Goal: Information Seeking & Learning: Learn about a topic

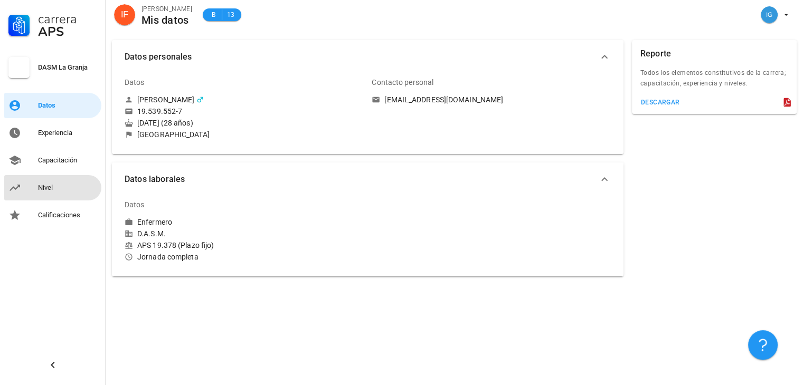
click at [60, 184] on div "Nivel" at bounding box center [67, 188] width 59 height 8
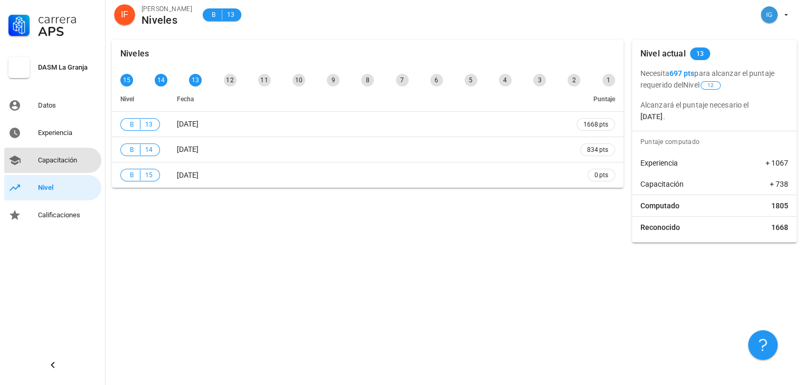
click at [59, 163] on div "Capacitación" at bounding box center [67, 160] width 59 height 8
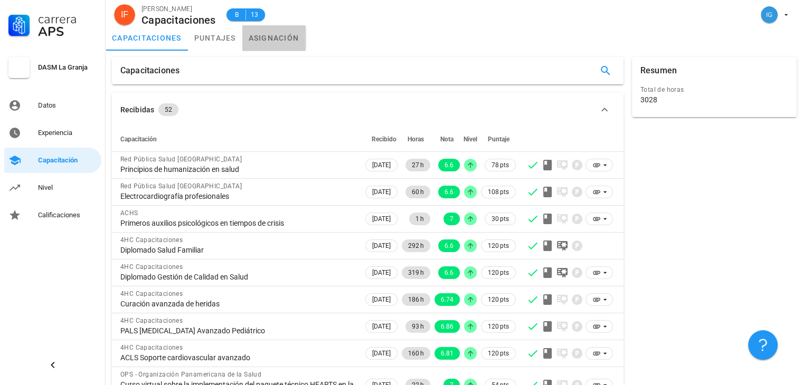
click at [269, 43] on link "asignación" at bounding box center [273, 37] width 63 height 25
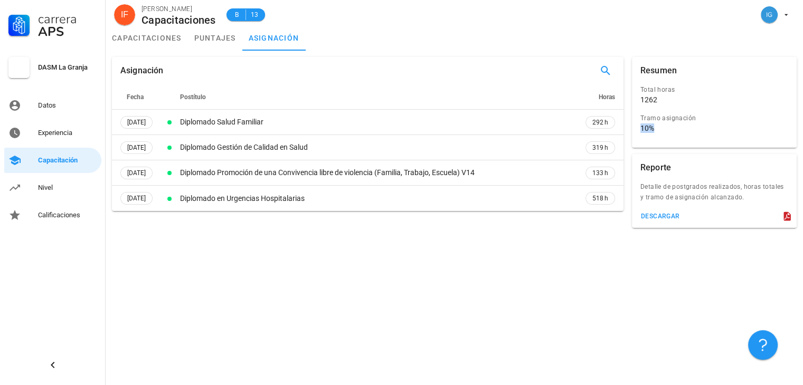
drag, startPoint x: 658, startPoint y: 131, endPoint x: 638, endPoint y: 127, distance: 19.9
click at [638, 127] on div "Tramo asignación 10%" at bounding box center [714, 125] width 152 height 29
click at [362, 277] on div "Asignación Fecha Postítulo Horas [DATE] Diplomado Salud Familiar 292 h [DATE] D…" at bounding box center [454, 218] width 697 height 335
drag, startPoint x: 667, startPoint y: 98, endPoint x: 639, endPoint y: 98, distance: 28.0
click at [639, 98] on div "Total horas 1262" at bounding box center [714, 96] width 152 height 29
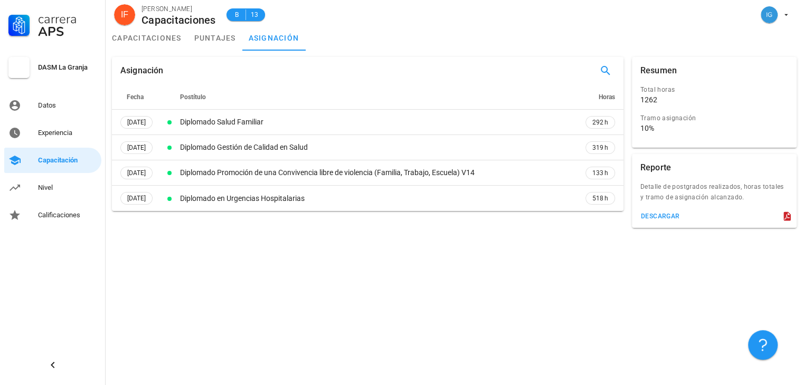
click at [414, 262] on div "Asignación Fecha Postítulo Horas [DATE] Diplomado Salud Familiar 292 h [DATE] D…" at bounding box center [454, 218] width 697 height 335
click at [49, 184] on div "Nivel" at bounding box center [67, 188] width 59 height 8
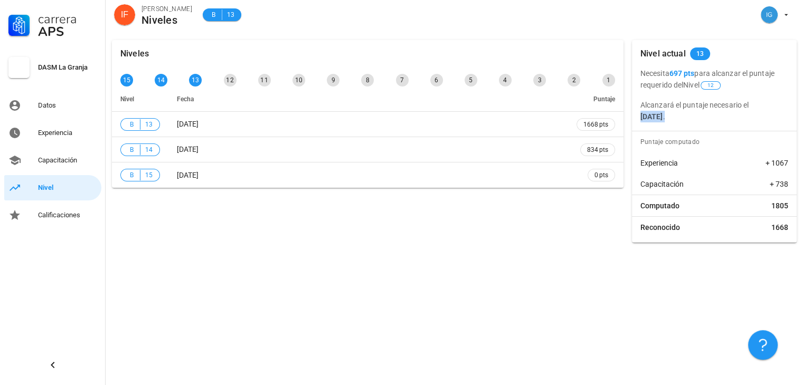
drag, startPoint x: 709, startPoint y: 121, endPoint x: 639, endPoint y: 112, distance: 70.8
click at [639, 112] on div "Necesita 697 pts para alcanzar el puntaje requerido del Nivel 12 Alcanzará el p…" at bounding box center [714, 95] width 165 height 55
click at [55, 139] on div "Experiencia" at bounding box center [67, 133] width 59 height 17
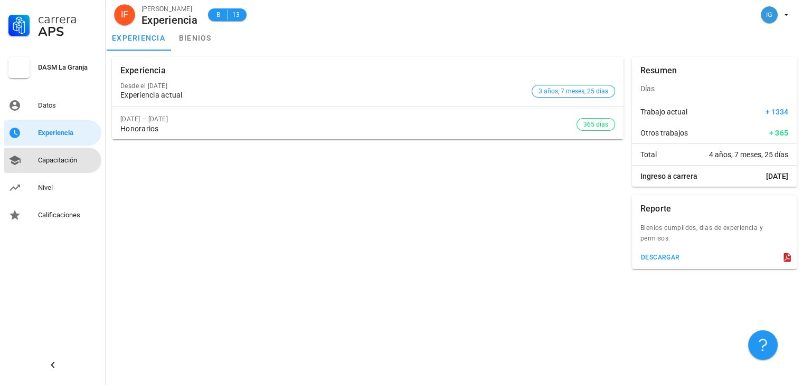
click at [28, 169] on link "Capacitación" at bounding box center [52, 160] width 97 height 25
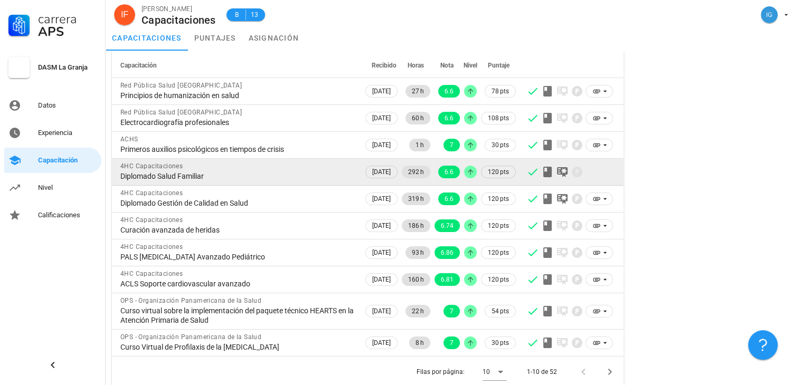
scroll to position [81, 0]
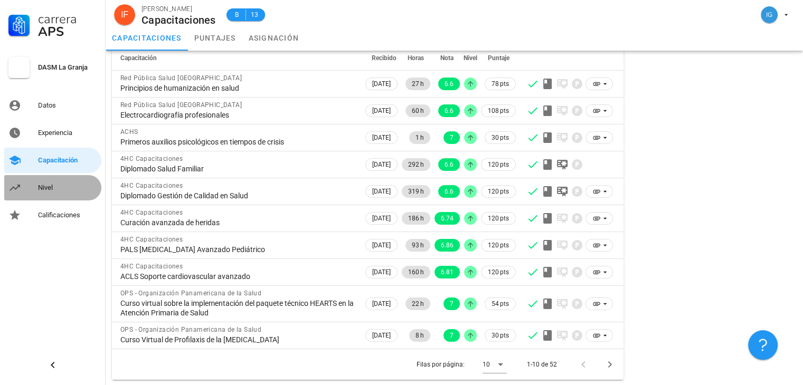
click at [74, 185] on div "Nivel" at bounding box center [67, 188] width 59 height 8
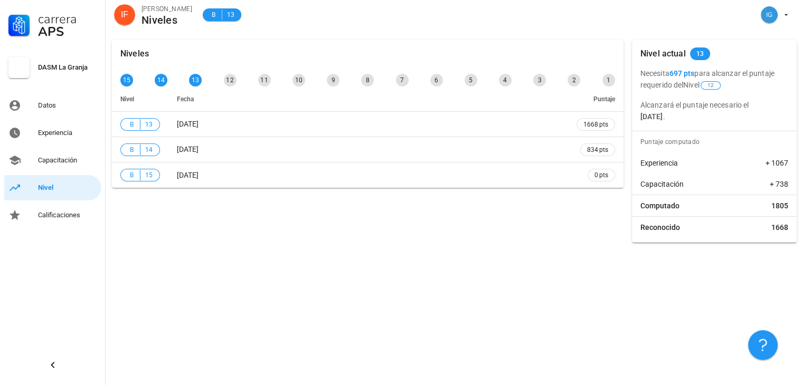
click at [302, 312] on div "Niveles 15 14 13 12 11 10 9 8 7 6 5 4 3 2 1 Nivel Fecha Puntaje B 13 [DATE] 166…" at bounding box center [454, 210] width 697 height 352
click at [81, 110] on div "Datos" at bounding box center [67, 105] width 59 height 17
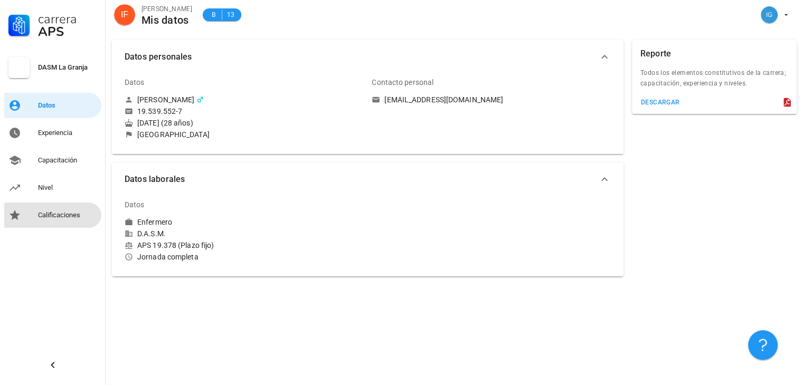
click at [72, 209] on div "Calificaciones" at bounding box center [67, 215] width 59 height 17
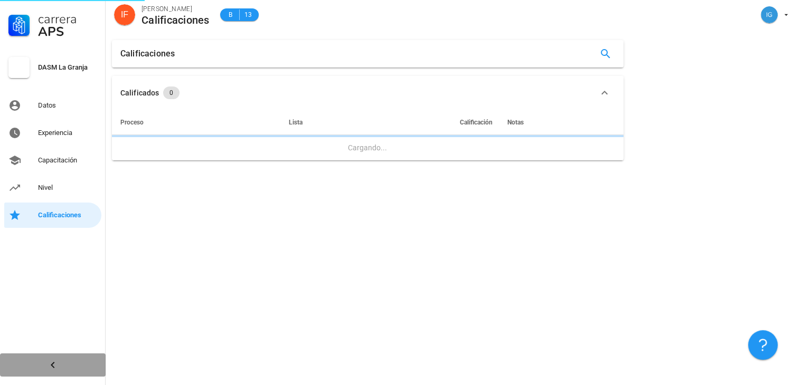
click at [50, 366] on icon "button" at bounding box center [52, 365] width 13 height 13
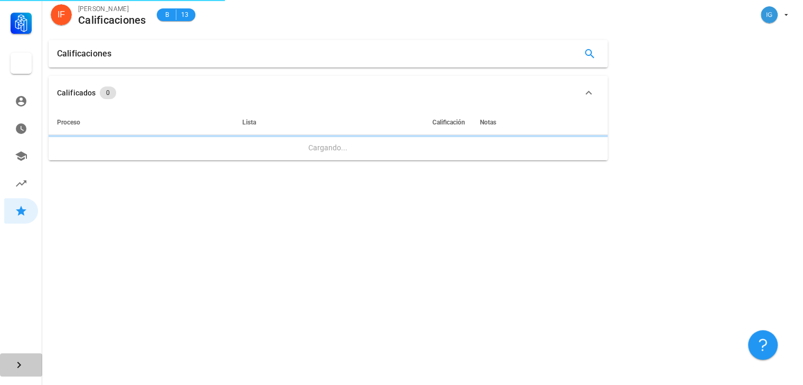
click at [30, 369] on span "button" at bounding box center [22, 365] width 22 height 13
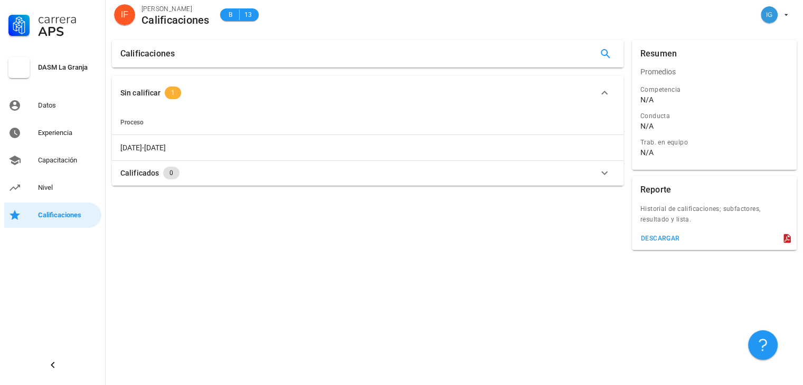
click at [171, 87] on span "1" at bounding box center [173, 93] width 4 height 13
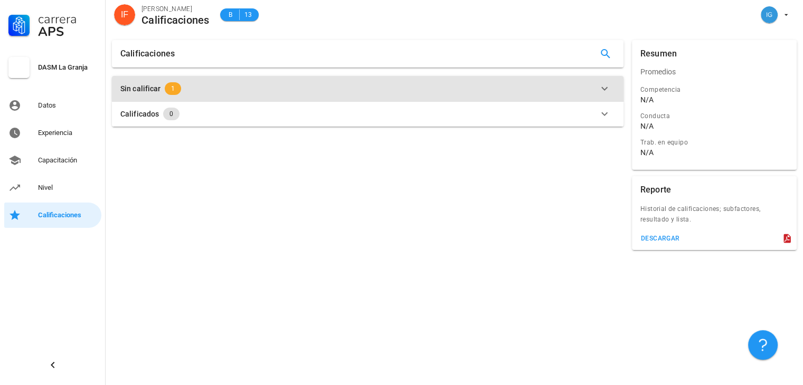
click at [155, 91] on div "Sin calificar" at bounding box center [140, 89] width 40 height 12
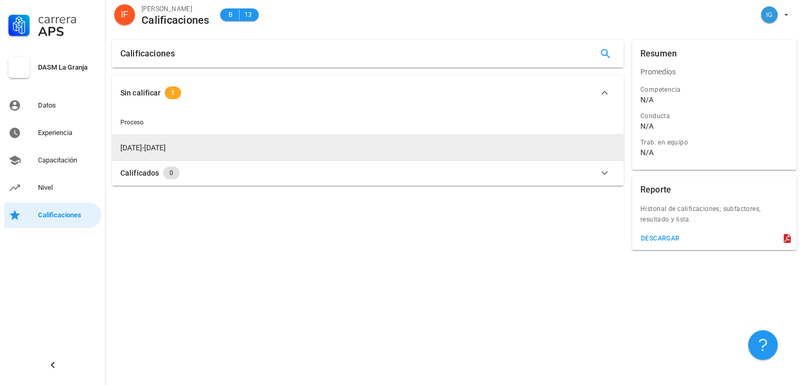
click at [142, 150] on span "[DATE]-[DATE]" at bounding box center [142, 148] width 45 height 8
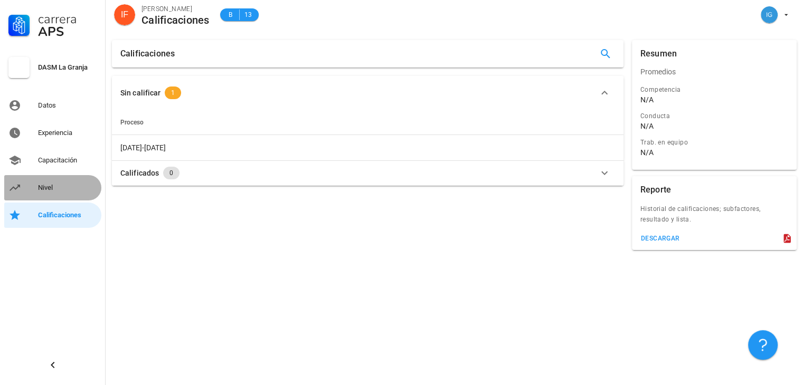
click at [70, 191] on div "Nivel" at bounding box center [67, 188] width 59 height 8
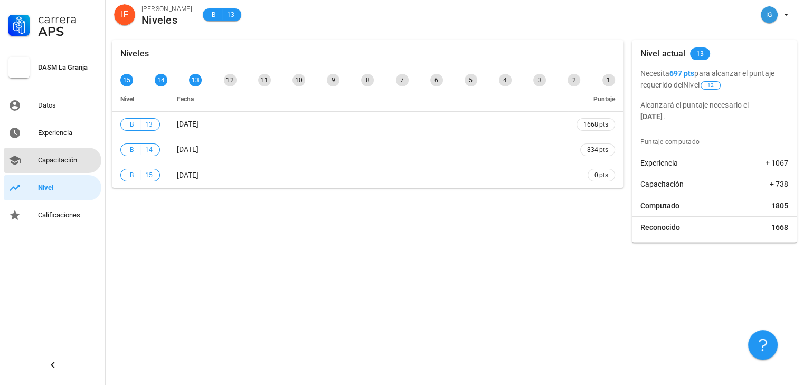
click at [61, 161] on div "Capacitación" at bounding box center [67, 160] width 59 height 8
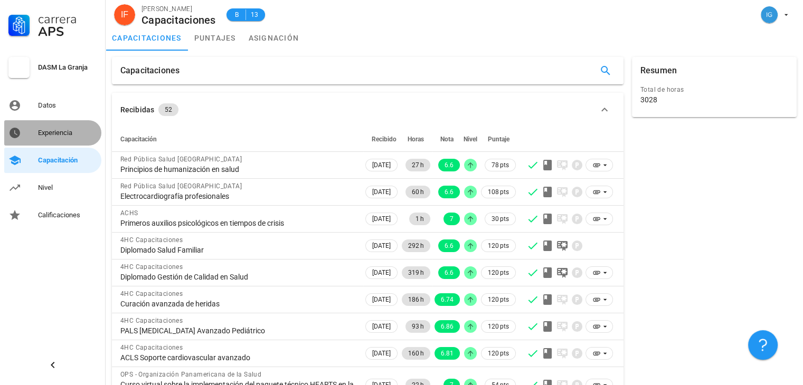
click at [52, 131] on div "Experiencia" at bounding box center [67, 133] width 59 height 8
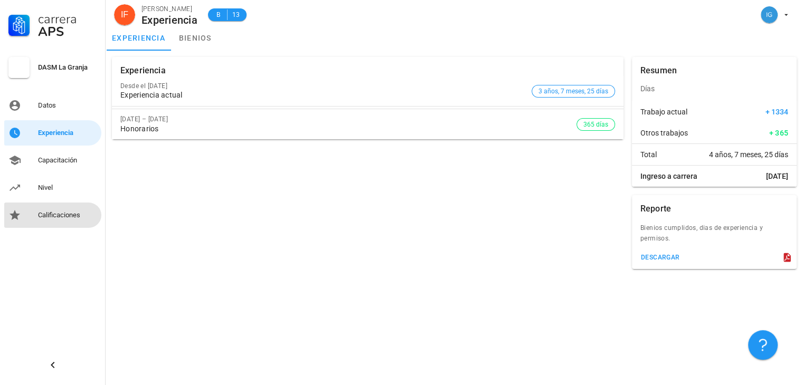
click at [56, 213] on div "Calificaciones" at bounding box center [67, 215] width 59 height 8
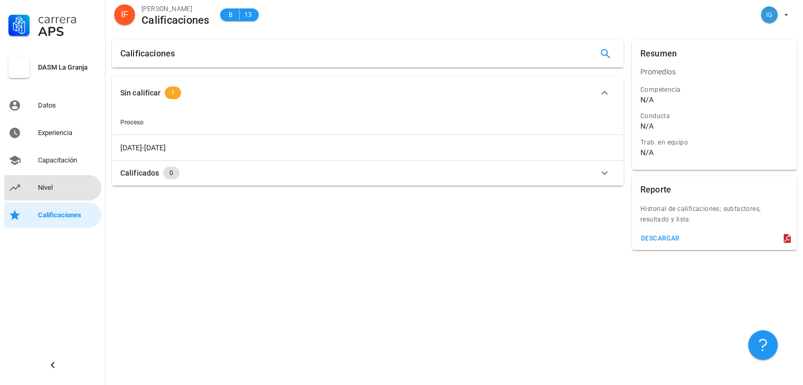
click at [65, 197] on link "Nivel" at bounding box center [52, 187] width 97 height 25
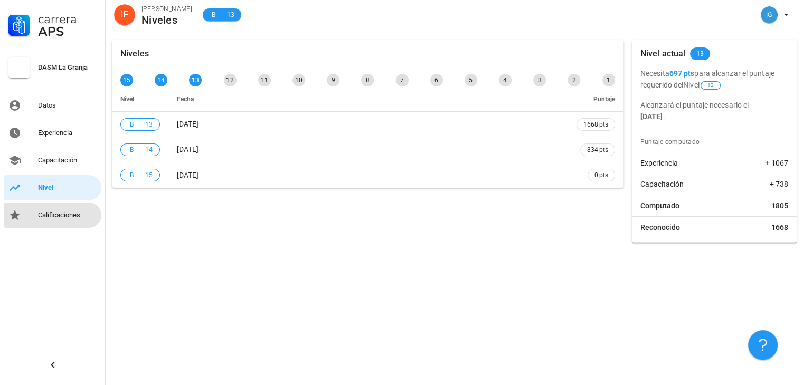
click at [80, 224] on link "Calificaciones" at bounding box center [52, 215] width 97 height 25
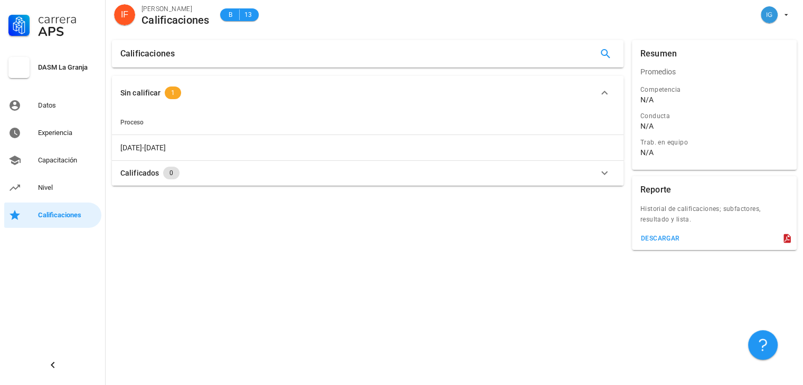
click at [156, 93] on div "Sin calificar" at bounding box center [140, 93] width 40 height 12
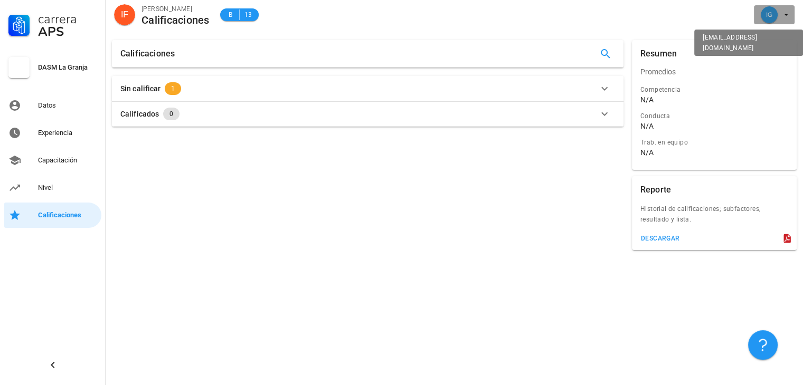
click at [791, 12] on button "button" at bounding box center [774, 14] width 41 height 19
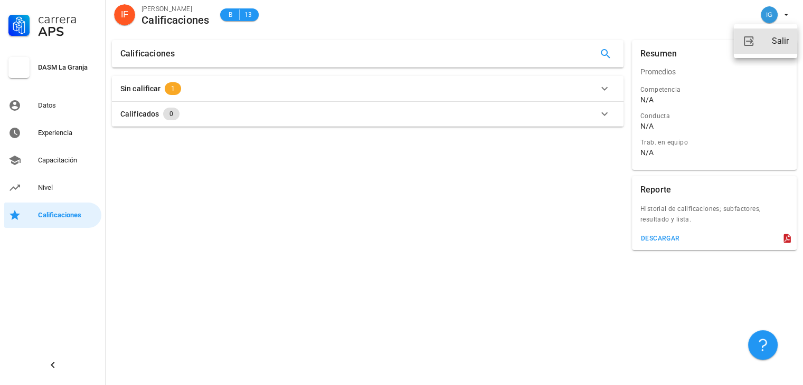
click at [760, 45] on link "Salir" at bounding box center [765, 41] width 63 height 25
